Goal: Task Accomplishment & Management: Manage account settings

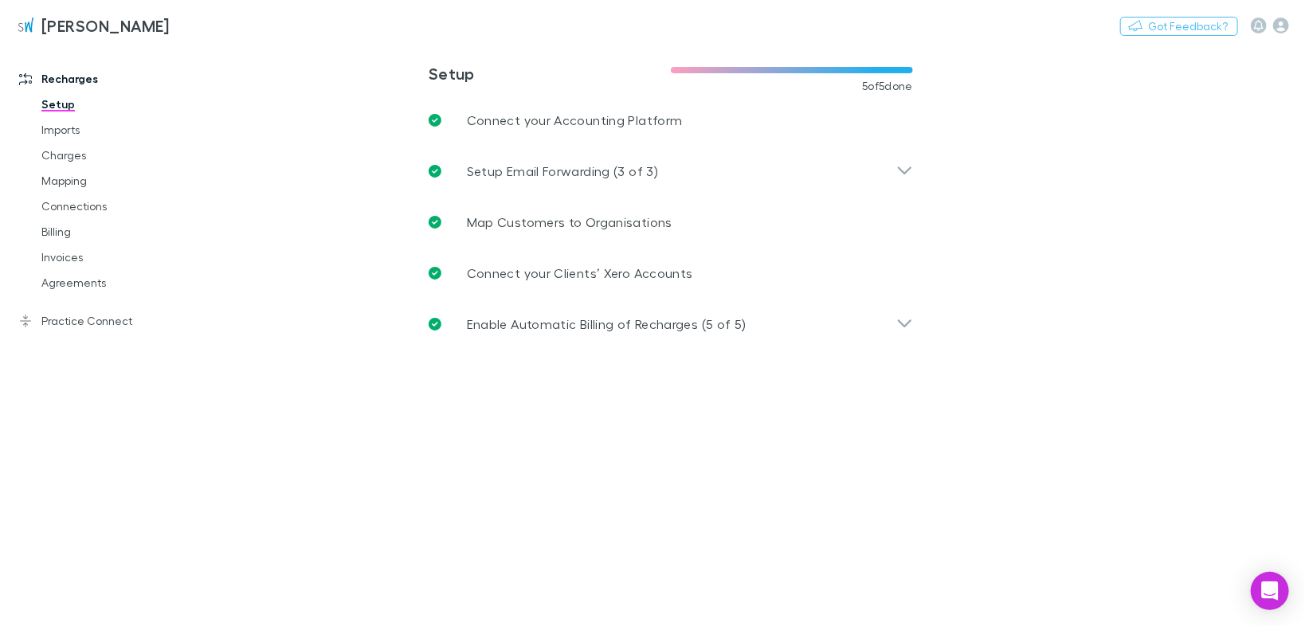
click at [72, 256] on link "Invoices" at bounding box center [116, 256] width 183 height 25
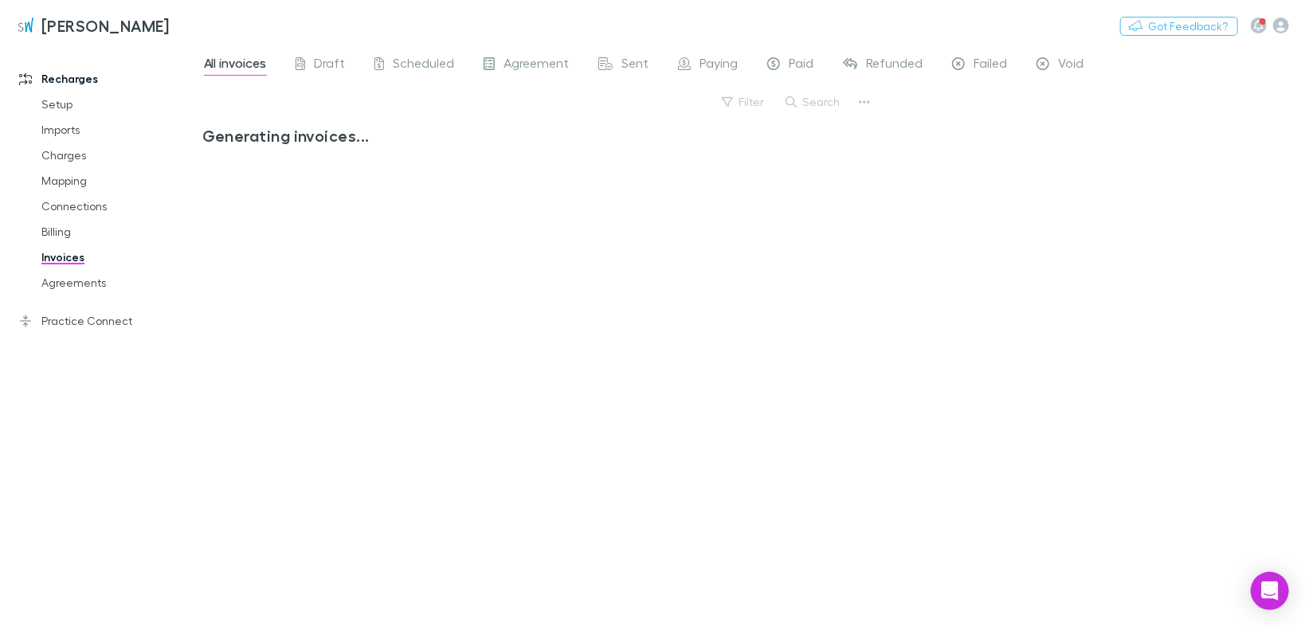
click at [632, 57] on span "Sent" at bounding box center [635, 65] width 27 height 21
click at [628, 67] on span "Sent" at bounding box center [635, 65] width 27 height 21
click at [713, 63] on span "Paying" at bounding box center [719, 65] width 38 height 21
click at [73, 278] on link "Agreements" at bounding box center [116, 282] width 183 height 25
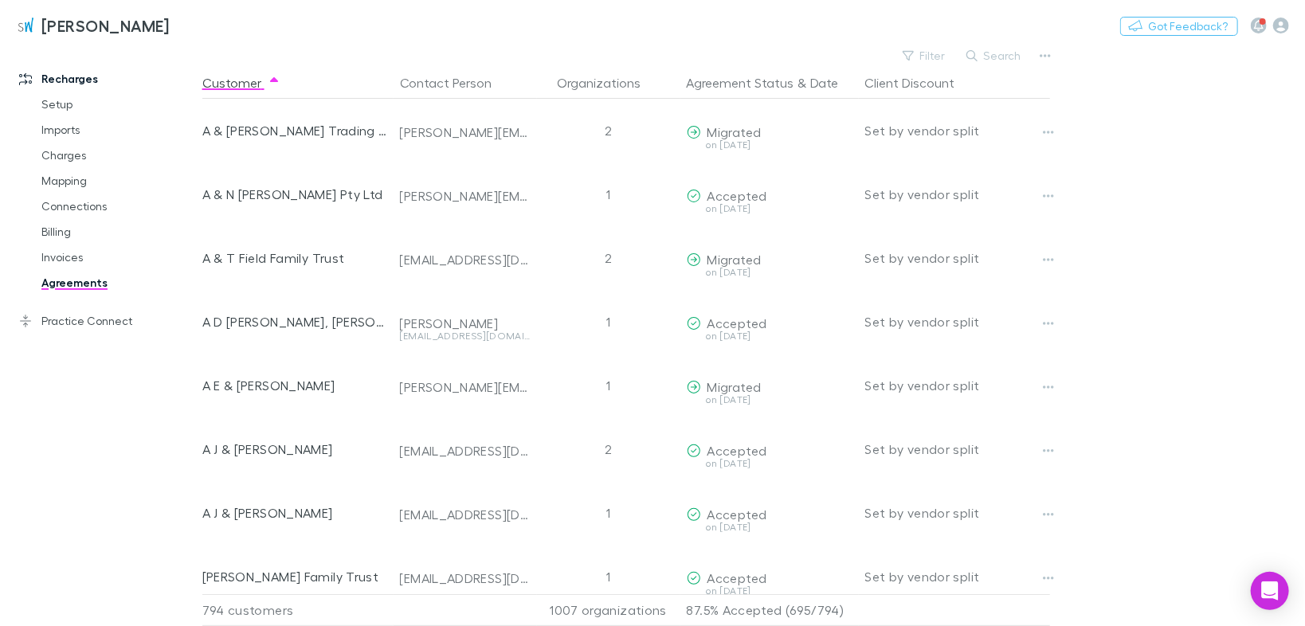
click at [1009, 55] on button "Search" at bounding box center [994, 55] width 72 height 19
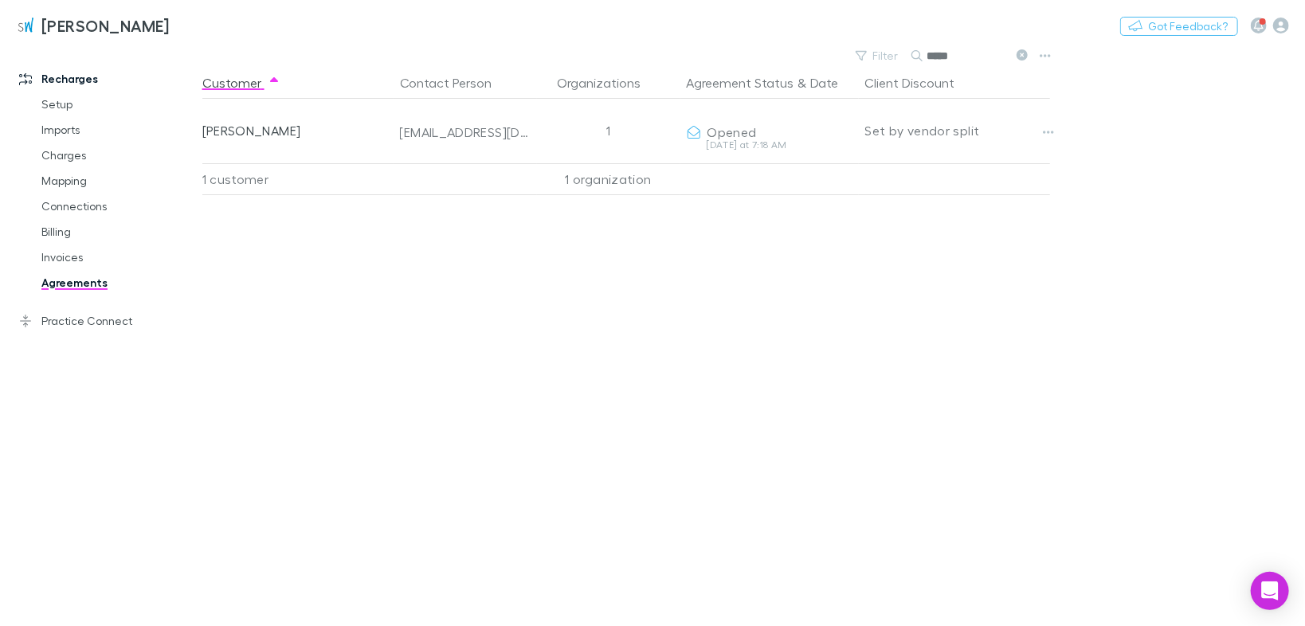
type input "*****"
click at [1046, 135] on icon "button" at bounding box center [1048, 132] width 11 height 13
click at [921, 219] on p "Retract agreement" at bounding box center [950, 221] width 194 height 19
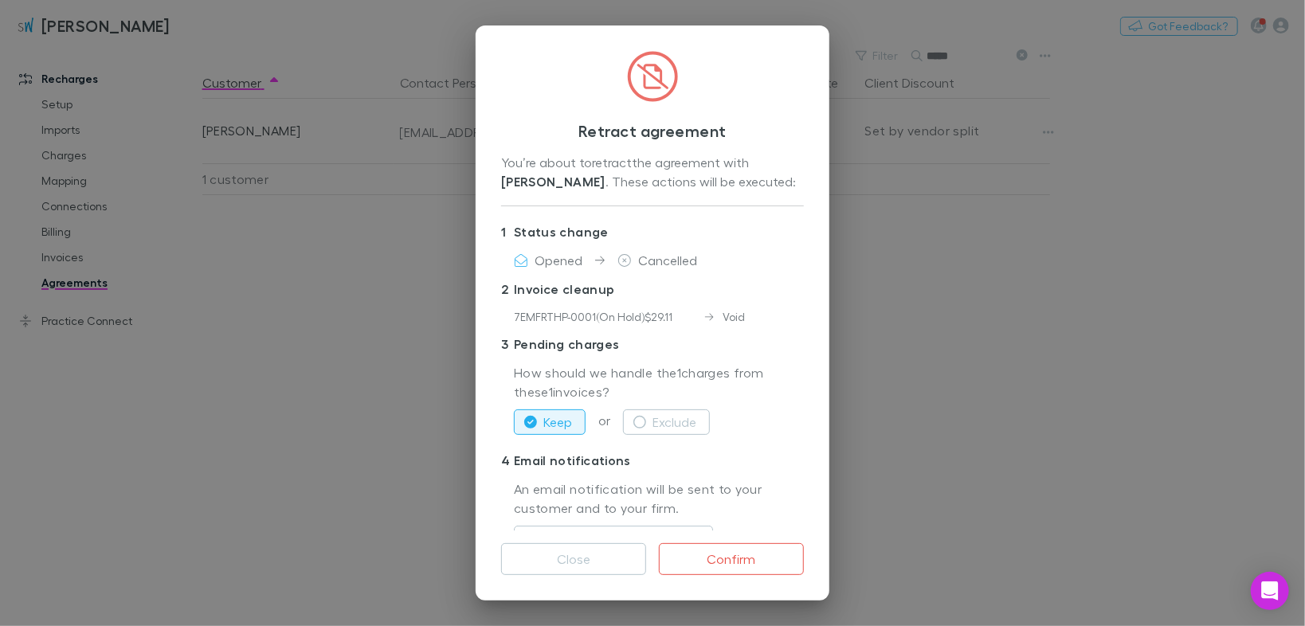
click at [638, 421] on icon "button" at bounding box center [639, 422] width 13 height 13
click at [743, 564] on button "Confirm" at bounding box center [731, 559] width 145 height 32
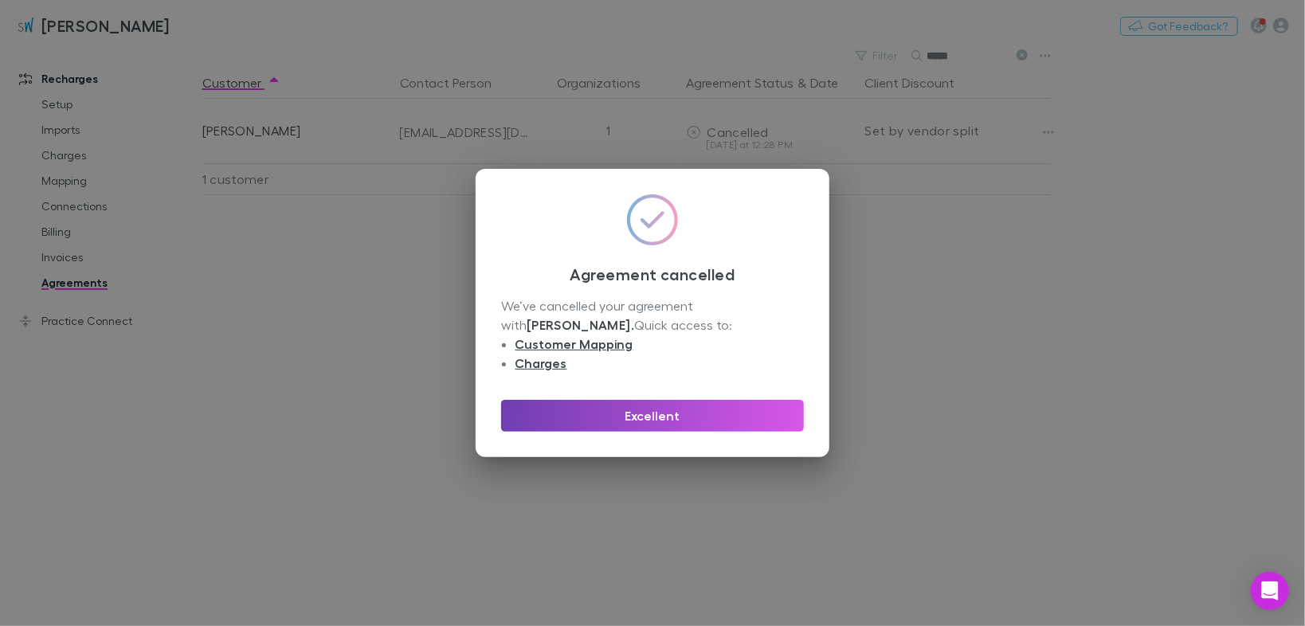
drag, startPoint x: 664, startPoint y: 405, endPoint x: 1082, endPoint y: 14, distance: 572.5
click at [665, 405] on button "Excellent" at bounding box center [652, 416] width 303 height 32
